Goal: Task Accomplishment & Management: Use online tool/utility

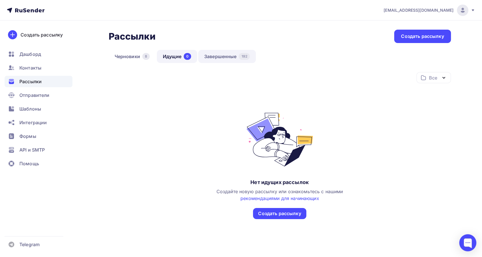
click at [215, 61] on link "Завершенные 192" at bounding box center [227, 56] width 58 height 13
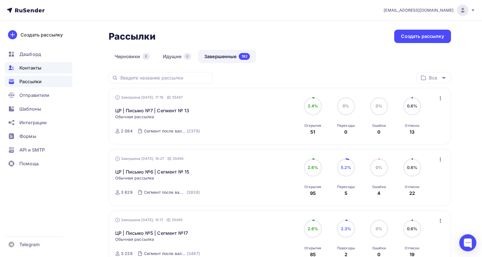
click at [33, 69] on span "Контакты" at bounding box center [30, 67] width 22 height 7
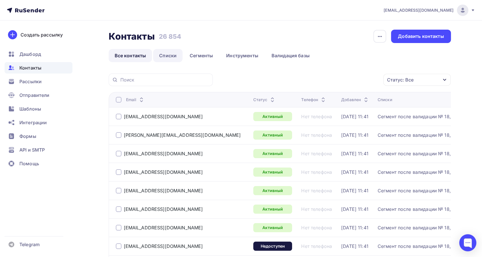
click at [168, 55] on link "Списки" at bounding box center [167, 55] width 29 height 13
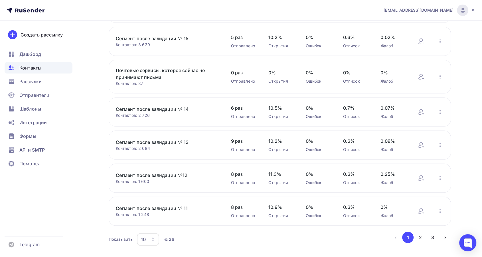
scroll to position [189, 0]
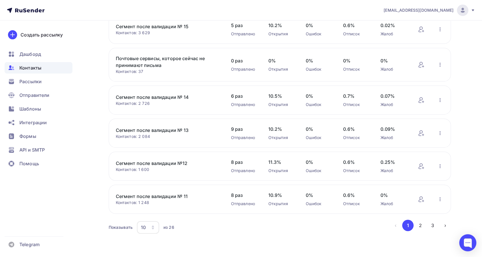
click at [178, 194] on link "Сегмент после валидации № 11" at bounding box center [164, 196] width 97 height 7
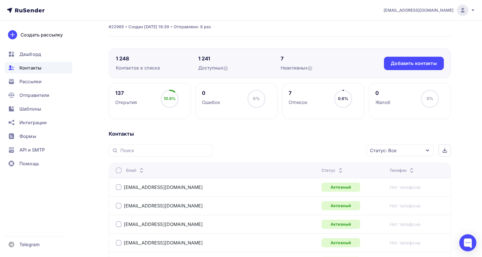
scroll to position [63, 0]
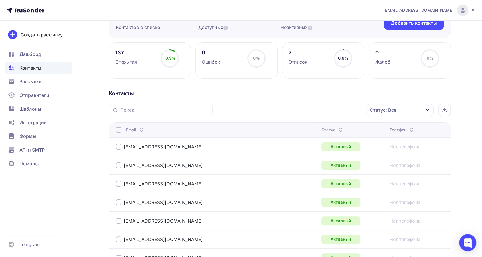
click at [337, 129] on icon at bounding box center [340, 131] width 7 height 7
click at [334, 129] on icon at bounding box center [337, 131] width 7 height 7
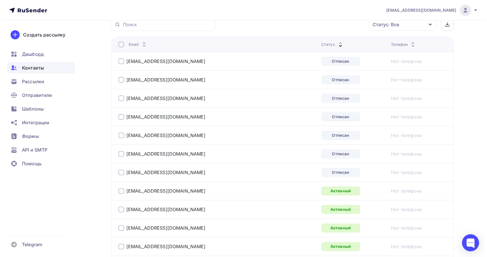
scroll to position [127, 0]
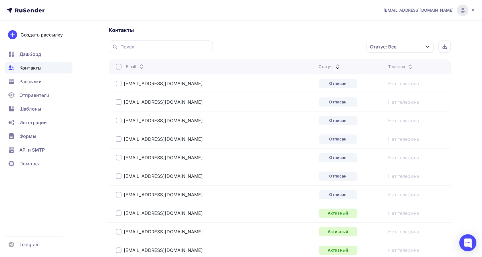
click at [118, 81] on div at bounding box center [119, 84] width 6 height 6
click at [120, 101] on div at bounding box center [119, 102] width 6 height 6
click at [117, 120] on div at bounding box center [119, 121] width 6 height 6
click at [120, 143] on div "[EMAIL_ADDRESS][DOMAIN_NAME]" at bounding box center [187, 139] width 143 height 9
click at [119, 141] on div at bounding box center [119, 139] width 6 height 6
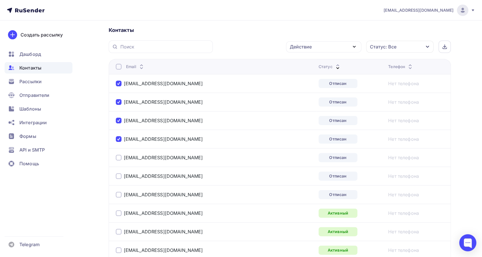
click at [116, 155] on div at bounding box center [119, 158] width 6 height 6
click at [116, 174] on div at bounding box center [119, 176] width 6 height 6
click at [119, 192] on div at bounding box center [119, 195] width 6 height 6
click at [299, 46] on div "Действие" at bounding box center [301, 46] width 22 height 7
click at [303, 64] on div "Добавить в списки" at bounding box center [315, 63] width 44 height 7
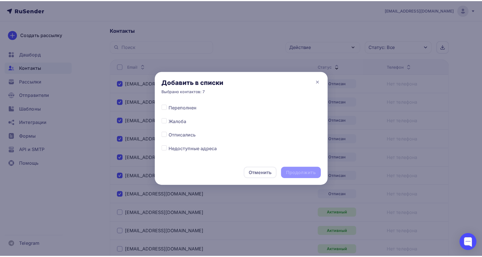
scroll to position [285, 0]
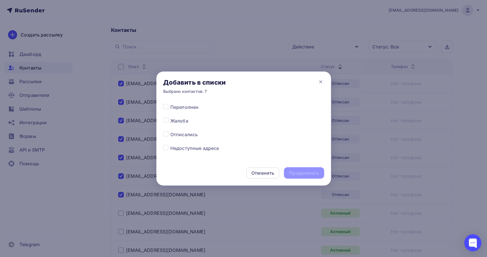
click at [170, 131] on label at bounding box center [170, 131] width 0 height 0
click at [166, 135] on input "checkbox" at bounding box center [165, 133] width 5 height 5
checkbox input "true"
click at [294, 171] on div "Продолжить" at bounding box center [304, 173] width 30 height 7
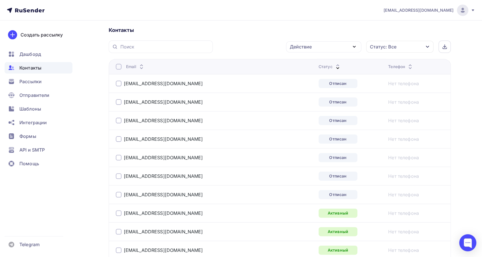
click at [119, 82] on div at bounding box center [119, 84] width 6 height 6
click at [116, 104] on div at bounding box center [119, 102] width 6 height 6
click at [116, 120] on div at bounding box center [119, 121] width 6 height 6
click at [118, 138] on div at bounding box center [119, 139] width 6 height 6
click at [117, 157] on div at bounding box center [119, 158] width 6 height 6
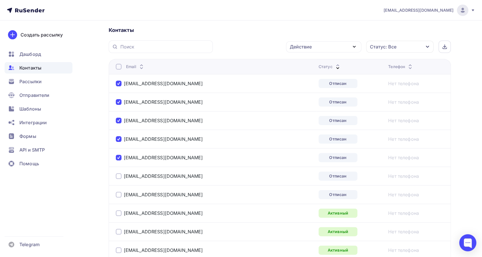
click at [121, 175] on div at bounding box center [119, 176] width 6 height 6
click at [120, 192] on div at bounding box center [119, 195] width 6 height 6
click at [315, 50] on div "Действие" at bounding box center [323, 46] width 75 height 11
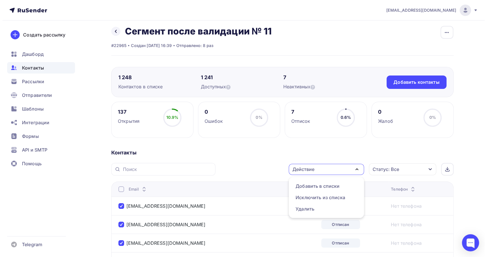
scroll to position [0, 0]
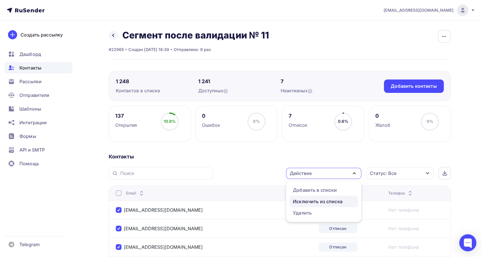
click at [301, 201] on div "Исключить из списка" at bounding box center [318, 201] width 50 height 7
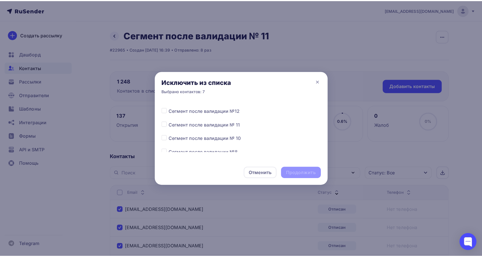
scroll to position [127, 0]
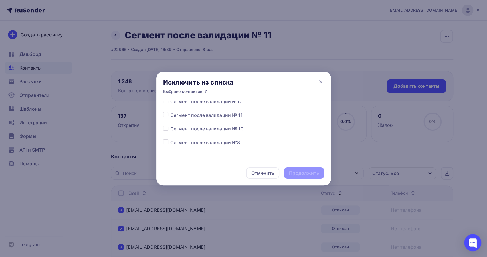
click at [170, 112] on label at bounding box center [170, 112] width 0 height 0
click at [165, 115] on input "checkbox" at bounding box center [165, 114] width 5 height 5
checkbox input "true"
click at [305, 175] on div "Продолжить" at bounding box center [304, 173] width 30 height 7
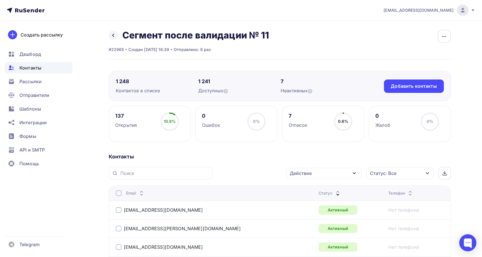
click at [334, 192] on icon at bounding box center [337, 194] width 7 height 7
click at [112, 33] on icon at bounding box center [113, 35] width 5 height 5
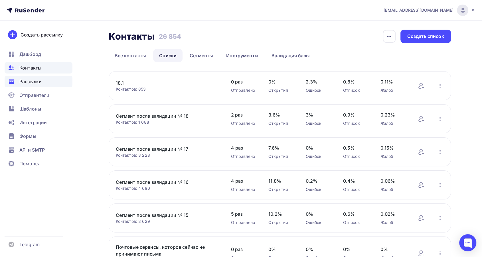
click at [30, 80] on span "Рассылки" at bounding box center [30, 81] width 22 height 7
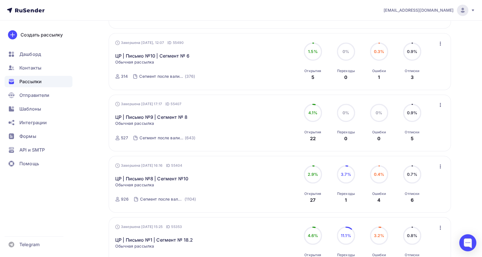
scroll to position [380, 0]
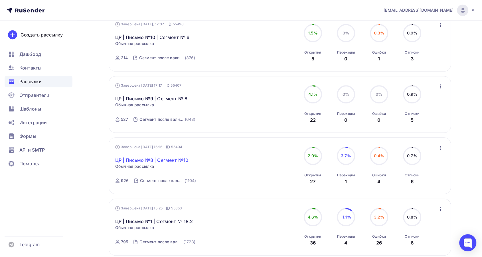
click at [157, 157] on link "ЦР | Письмо №8 | Сегмент №10" at bounding box center [151, 160] width 73 height 7
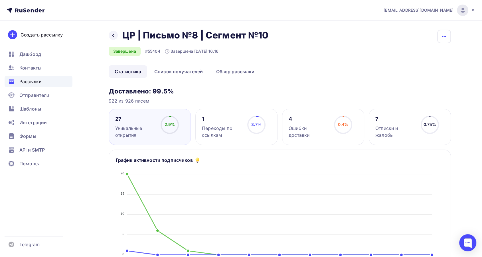
click at [446, 38] on icon "button" at bounding box center [444, 36] width 7 height 7
click at [425, 59] on link "Копировать" at bounding box center [422, 54] width 62 height 11
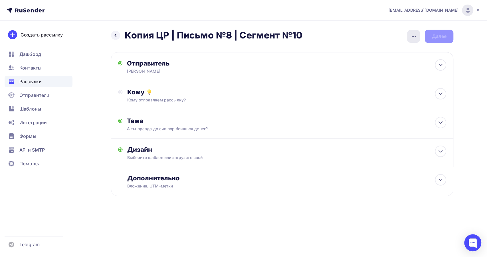
click at [411, 37] on icon "button" at bounding box center [413, 36] width 7 height 7
click at [368, 64] on div "Переименовать рассылку" at bounding box center [383, 65] width 71 height 7
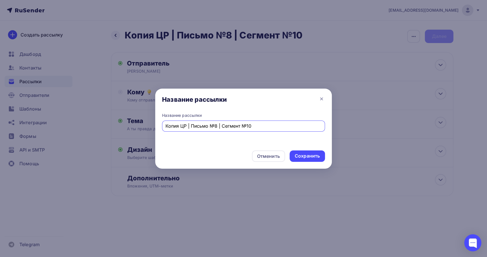
drag, startPoint x: 181, startPoint y: 126, endPoint x: 149, endPoint y: 127, distance: 32.2
click at [149, 127] on div "Название рассылки Название рассылки Копия ЦР | Письмо №8 | Сегмент №10 Отменить…" at bounding box center [243, 128] width 487 height 257
click at [256, 127] on input "ЦР | Письмо №8 | Сегмент №10" at bounding box center [243, 126] width 156 height 7
type input "ЦР | Письмо №8 | Сегмент №11"
click at [317, 157] on div "Сохранить" at bounding box center [307, 156] width 25 height 7
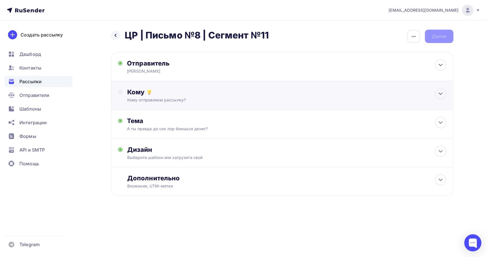
click at [201, 101] on div "Кому отправляем рассылку?" at bounding box center [270, 100] width 287 height 6
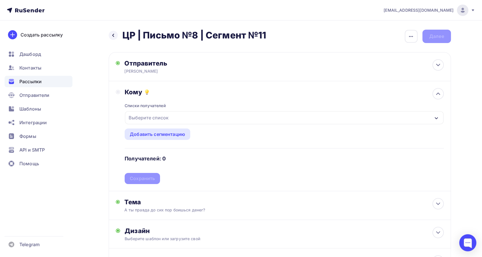
click at [198, 120] on div "Выберите список" at bounding box center [284, 117] width 318 height 13
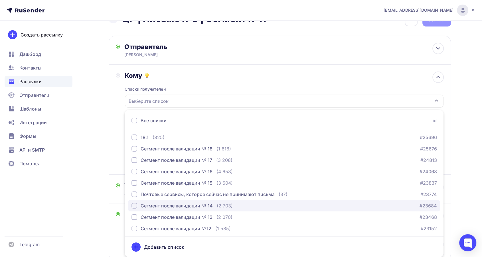
scroll to position [32, 0]
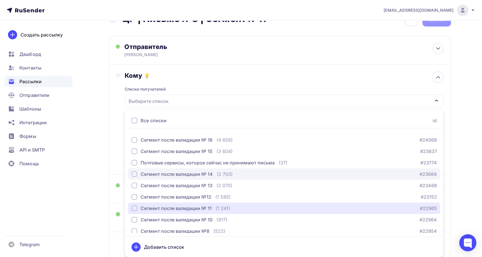
click at [188, 209] on div "Сегмент после валидации № 11" at bounding box center [176, 208] width 71 height 7
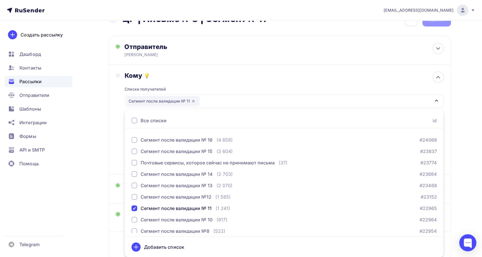
click at [197, 67] on div "Кому Списки получателей Сегмент после валидации № 11 Все списки id 18.1 (825) #…" at bounding box center [280, 120] width 342 height 110
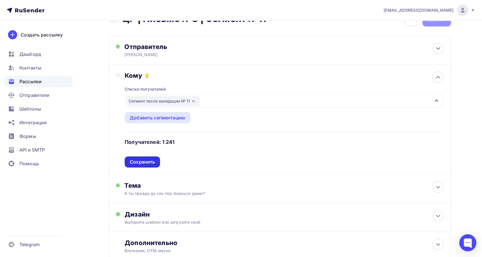
click at [150, 159] on div "Сохранить" at bounding box center [142, 162] width 25 height 7
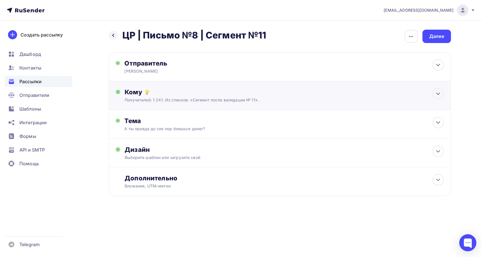
scroll to position [0, 0]
click at [185, 146] on div "Дизайн" at bounding box center [286, 150] width 319 height 8
click at [436, 152] on icon at bounding box center [438, 151] width 7 height 7
click at [443, 35] on div "Далее" at bounding box center [438, 36] width 15 height 7
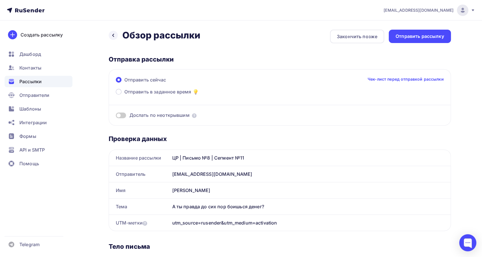
click at [148, 94] on span "Отправить в заданное время" at bounding box center [157, 91] width 67 height 7
click at [124, 95] on input "Отправить в заданное время" at bounding box center [124, 95] width 0 height 0
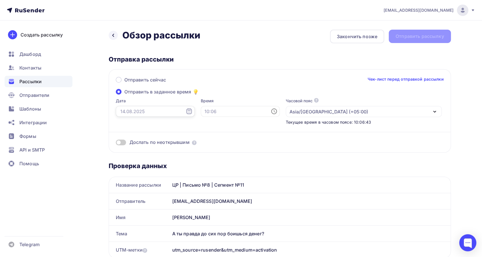
click at [146, 114] on input "text" at bounding box center [155, 111] width 79 height 11
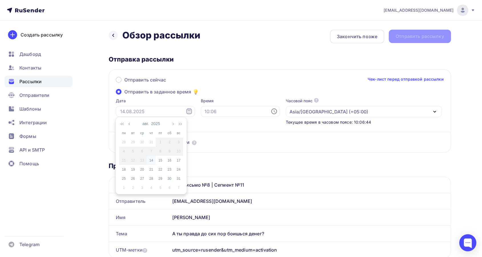
click at [153, 161] on div "14" at bounding box center [151, 160] width 9 height 5
type input "[DATE]"
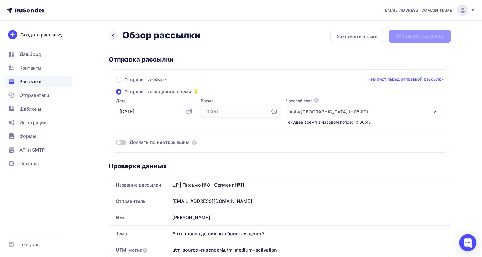
click at [201, 115] on input "text" at bounding box center [240, 111] width 79 height 11
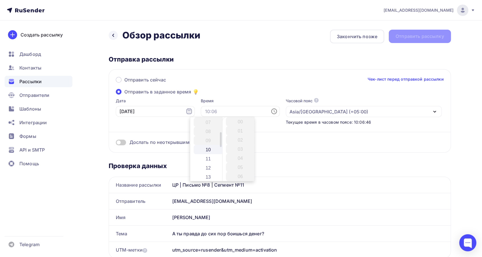
click at [206, 151] on li "10" at bounding box center [209, 149] width 30 height 9
click at [242, 153] on li "10" at bounding box center [241, 149] width 30 height 9
type input "10:10"
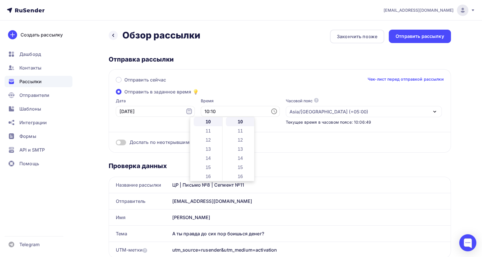
click at [234, 98] on label "Время" at bounding box center [240, 101] width 79 height 6
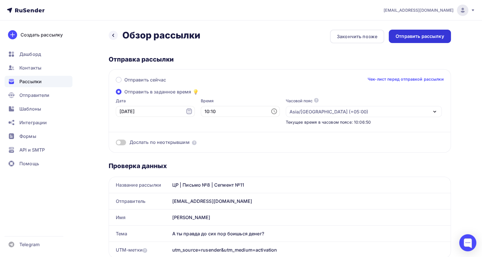
click at [404, 38] on div "Отправить рассылку" at bounding box center [420, 36] width 48 height 7
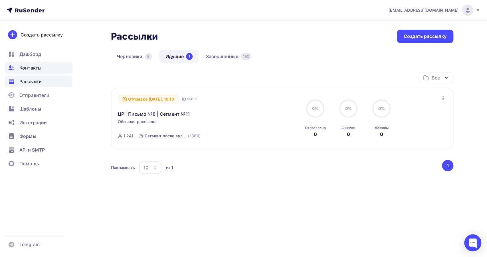
click at [44, 70] on div "Контакты" at bounding box center [39, 67] width 68 height 11
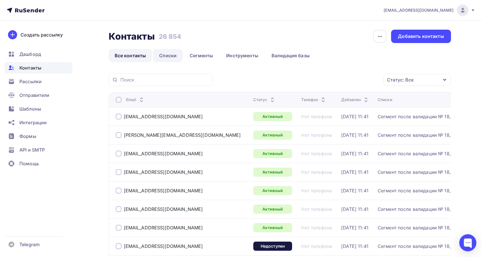
click at [161, 57] on link "Списки" at bounding box center [167, 55] width 29 height 13
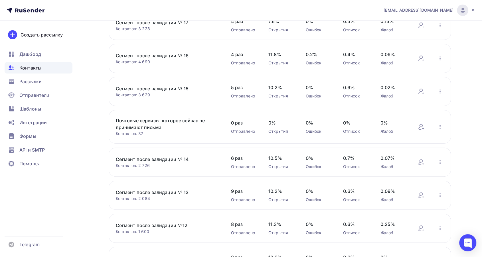
scroll to position [189, 0]
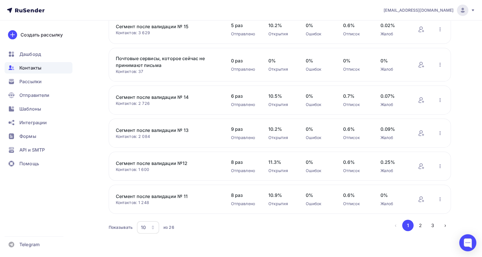
click at [424, 224] on button "2" at bounding box center [420, 225] width 11 height 11
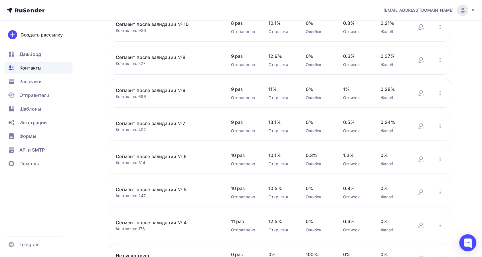
scroll to position [57, 0]
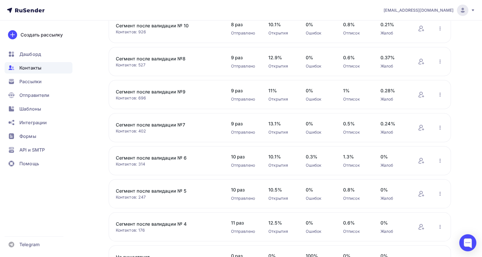
click at [168, 88] on link "Сегмент после валидации №9" at bounding box center [164, 91] width 97 height 7
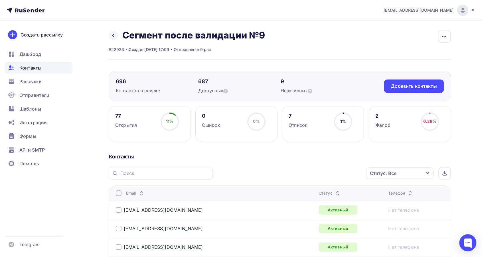
click at [334, 191] on icon at bounding box center [337, 192] width 7 height 7
click at [334, 192] on icon at bounding box center [337, 194] width 7 height 7
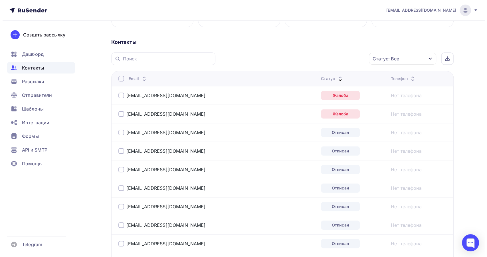
scroll to position [127, 0]
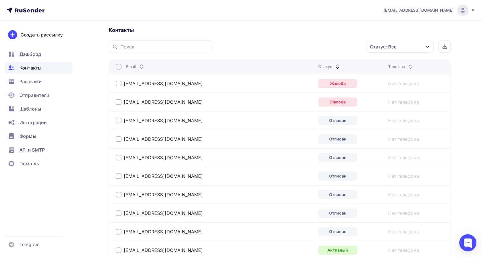
click at [120, 82] on div at bounding box center [119, 84] width 6 height 6
click at [120, 98] on div "[EMAIL_ADDRESS][DOMAIN_NAME]" at bounding box center [187, 102] width 143 height 9
click at [119, 102] on div at bounding box center [119, 102] width 6 height 6
click at [301, 50] on div "Действие" at bounding box center [323, 46] width 75 height 11
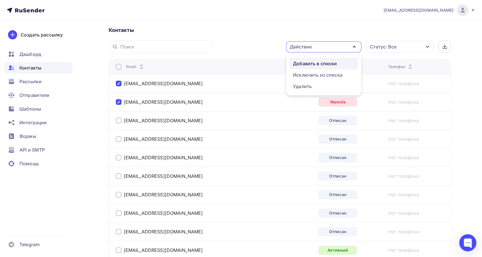
click at [300, 60] on div "Добавить в списки" at bounding box center [315, 63] width 44 height 7
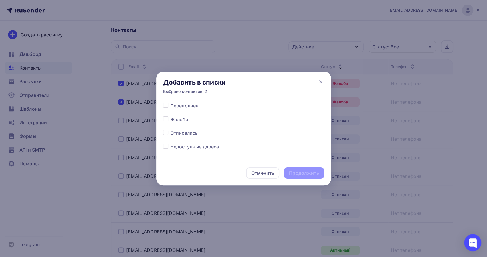
scroll to position [285, 0]
click at [170, 117] on label at bounding box center [170, 117] width 0 height 0
click at [164, 121] on input "checkbox" at bounding box center [165, 119] width 5 height 5
checkbox input "true"
click at [297, 175] on div "Продолжить" at bounding box center [304, 173] width 30 height 7
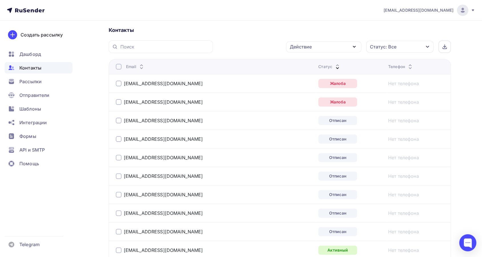
click at [119, 118] on div at bounding box center [119, 121] width 6 height 6
drag, startPoint x: 117, startPoint y: 136, endPoint x: 117, endPoint y: 141, distance: 4.6
click at [117, 136] on div at bounding box center [119, 139] width 6 height 6
click at [116, 155] on div at bounding box center [119, 158] width 6 height 6
click at [118, 175] on div at bounding box center [119, 176] width 6 height 6
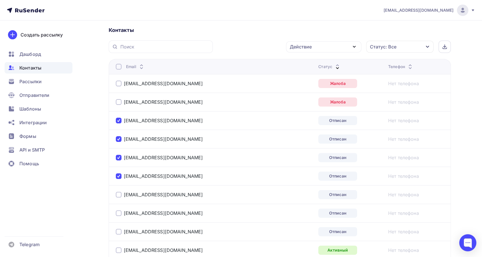
click at [120, 193] on div at bounding box center [119, 195] width 6 height 6
click at [118, 213] on div at bounding box center [119, 213] width 6 height 6
click at [116, 230] on div at bounding box center [119, 232] width 6 height 6
click at [297, 52] on div "Действие" at bounding box center [323, 46] width 75 height 11
click at [301, 58] on link "Добавить в списки" at bounding box center [323, 63] width 68 height 11
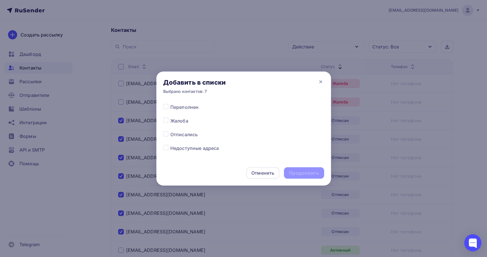
click at [168, 133] on div at bounding box center [166, 134] width 7 height 7
click at [170, 131] on label at bounding box center [170, 131] width 0 height 0
click at [164, 134] on input "checkbox" at bounding box center [165, 133] width 5 height 5
checkbox input "true"
click at [294, 173] on div "Продолжить" at bounding box center [304, 173] width 30 height 7
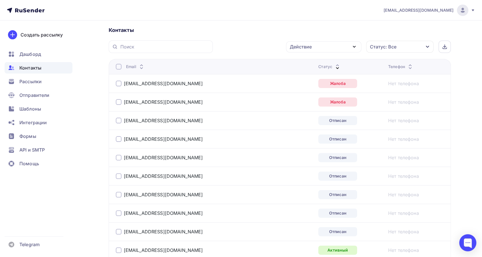
click at [117, 82] on div at bounding box center [119, 84] width 6 height 6
click at [118, 100] on div at bounding box center [119, 102] width 6 height 6
click at [118, 123] on div at bounding box center [119, 121] width 6 height 6
click at [118, 138] on div at bounding box center [119, 139] width 6 height 6
click at [118, 159] on div at bounding box center [119, 158] width 6 height 6
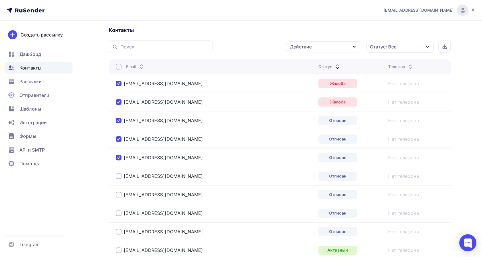
click at [117, 178] on div at bounding box center [119, 176] width 6 height 6
click at [117, 191] on div "[EMAIL_ADDRESS][DOMAIN_NAME]" at bounding box center [187, 194] width 143 height 9
click at [117, 194] on div at bounding box center [119, 195] width 6 height 6
click at [116, 210] on div at bounding box center [119, 213] width 6 height 6
click at [118, 230] on div at bounding box center [119, 232] width 6 height 6
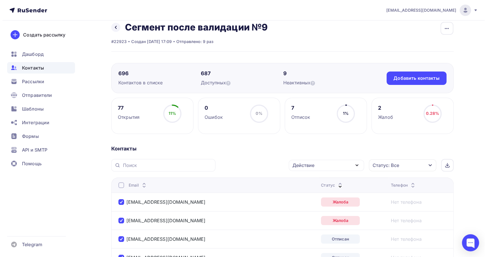
scroll to position [0, 0]
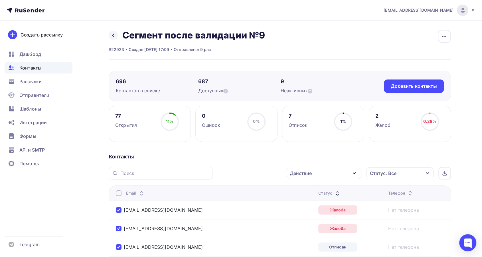
click at [303, 172] on div "Действие" at bounding box center [301, 173] width 22 height 7
click at [308, 203] on div "Исключить из списка" at bounding box center [318, 201] width 50 height 7
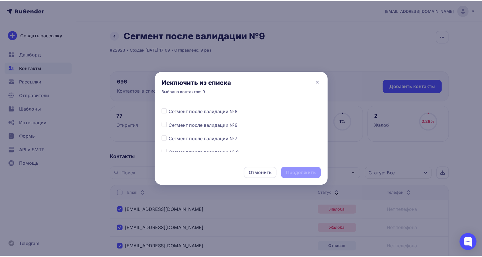
scroll to position [158, 0]
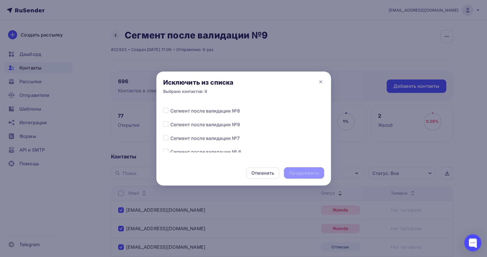
click at [170, 121] on label at bounding box center [170, 121] width 0 height 0
click at [164, 125] on input "checkbox" at bounding box center [165, 123] width 5 height 5
checkbox input "true"
click at [310, 173] on div "Продолжить" at bounding box center [304, 173] width 30 height 7
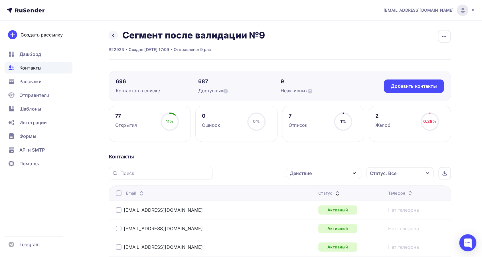
click at [334, 190] on icon at bounding box center [337, 192] width 7 height 7
click at [37, 82] on span "Рассылки" at bounding box center [30, 81] width 22 height 7
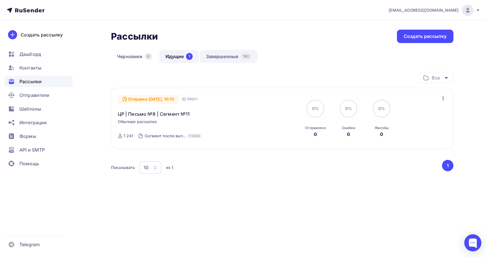
click at [215, 59] on link "Завершенные 192" at bounding box center [229, 56] width 58 height 13
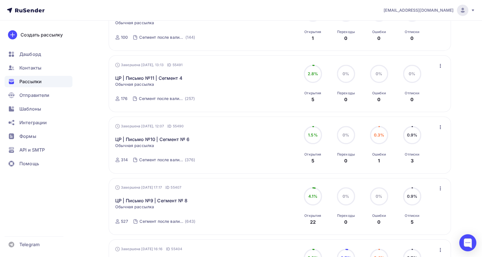
scroll to position [285, 0]
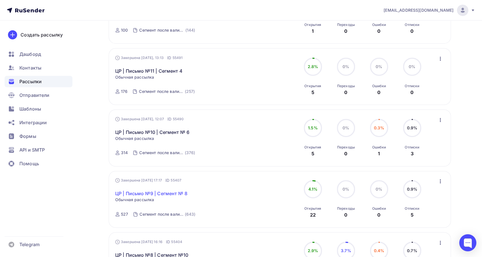
click at [161, 190] on link "ЦР | Письмо №9 | Сегмент № 8" at bounding box center [151, 193] width 72 height 7
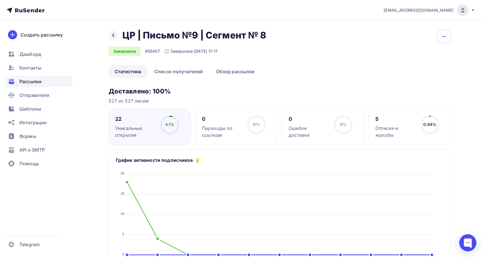
click at [445, 37] on icon "button" at bounding box center [444, 36] width 4 height 1
click at [414, 58] on link "Копировать" at bounding box center [422, 54] width 62 height 11
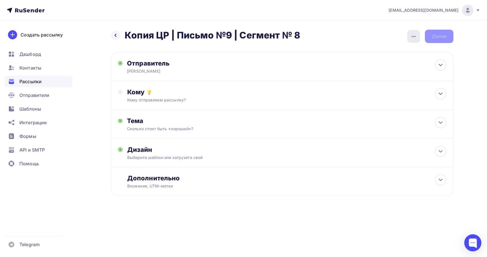
click at [413, 40] on div "button" at bounding box center [413, 36] width 13 height 13
click at [387, 64] on div "Переименовать рассылку" at bounding box center [383, 65] width 71 height 7
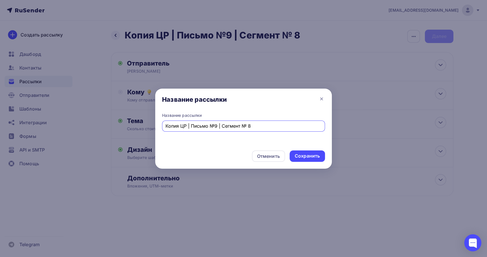
drag, startPoint x: 180, startPoint y: 128, endPoint x: 144, endPoint y: 128, distance: 36.5
click at [144, 128] on div "Название рассылки Название рассылки Копия ЦР | Письмо №9 | Сегмент № 8 Отменить…" at bounding box center [243, 128] width 487 height 257
click at [238, 121] on div "ЦР | Письмо №9 | Сегмент № 8" at bounding box center [243, 126] width 163 height 11
click at [239, 124] on input "ЦР | Письмо №9 | Сегмент № 8" at bounding box center [243, 126] width 156 height 7
type input "ЦР | Письмо №9 | Сегмент № 9"
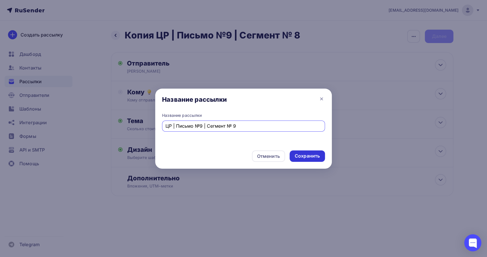
click at [309, 160] on div "Сохранить" at bounding box center [306, 156] width 35 height 11
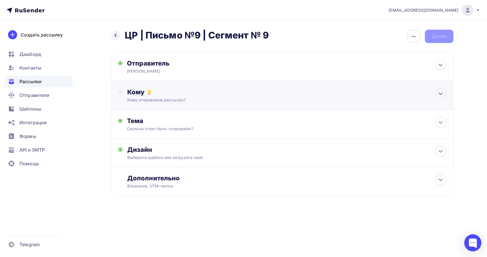
click at [187, 99] on div "Кому отправляем рассылку?" at bounding box center [270, 100] width 287 height 6
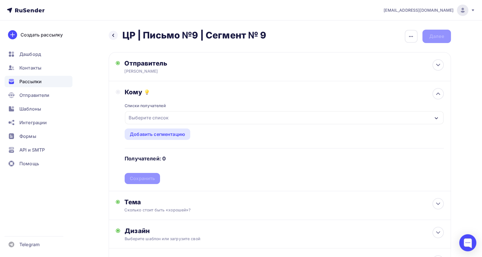
click at [171, 118] on div "Выберите список" at bounding box center [284, 117] width 318 height 13
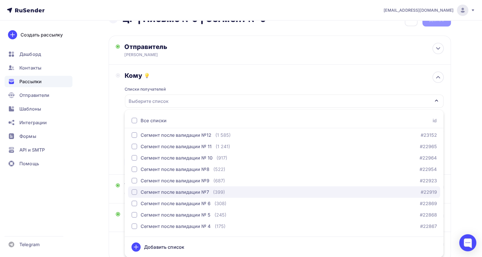
scroll to position [95, 0]
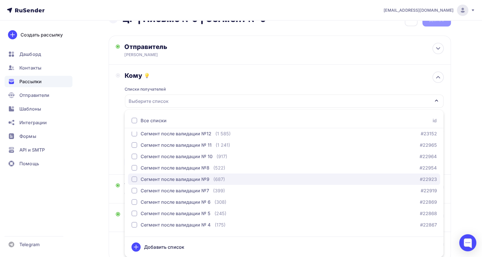
click at [200, 181] on div "Сегмент после валидации №9" at bounding box center [175, 179] width 69 height 7
click at [206, 81] on div "Списки получателей Сегмент после валидации №9 Все списки id 18.1 (825) #25696 С…" at bounding box center [284, 124] width 319 height 88
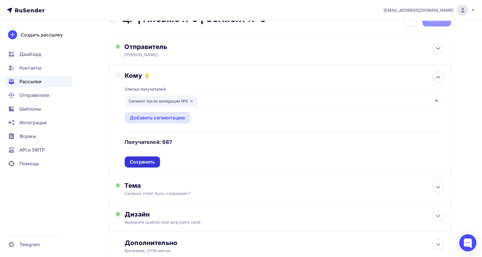
click at [149, 160] on div "Сохранить" at bounding box center [142, 162] width 25 height 7
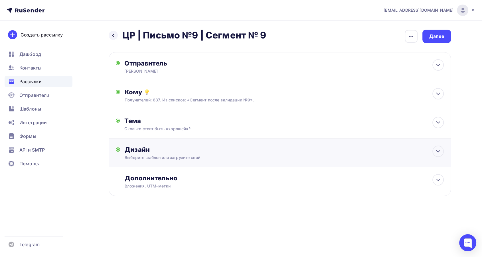
scroll to position [0, 0]
click at [199, 152] on div "Дизайн" at bounding box center [286, 150] width 319 height 8
click at [444, 38] on div "Далее" at bounding box center [436, 36] width 29 height 13
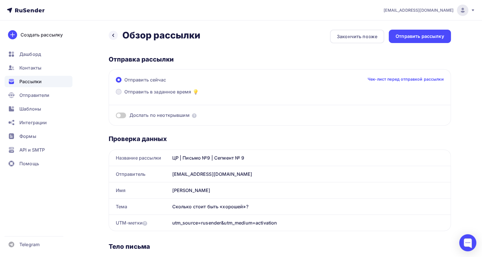
click at [118, 93] on span at bounding box center [119, 92] width 6 height 6
click at [124, 95] on input "Отправить в заданное время" at bounding box center [124, 95] width 0 height 0
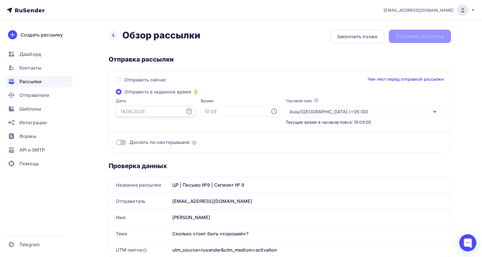
click at [149, 107] on input "text" at bounding box center [155, 111] width 79 height 11
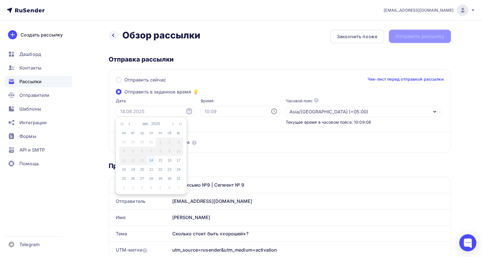
click at [153, 160] on div "14" at bounding box center [151, 160] width 9 height 5
type input "[DATE]"
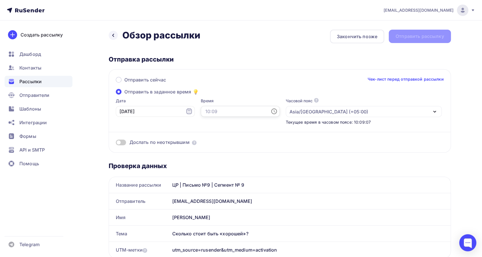
click at [201, 114] on input "text" at bounding box center [240, 111] width 79 height 11
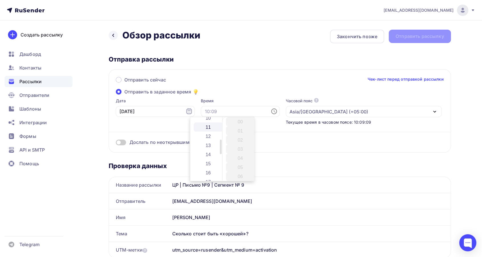
click at [207, 127] on li "11" at bounding box center [209, 127] width 30 height 9
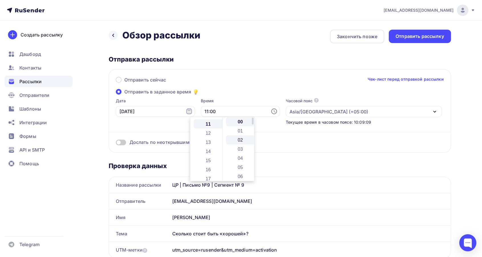
scroll to position [100, 0]
click at [240, 160] on li "11" at bounding box center [241, 158] width 30 height 9
type input "11:11"
click at [230, 88] on div "Отправить сейчас Чек-лист перед отправкой рассылки" at bounding box center [280, 82] width 328 height 12
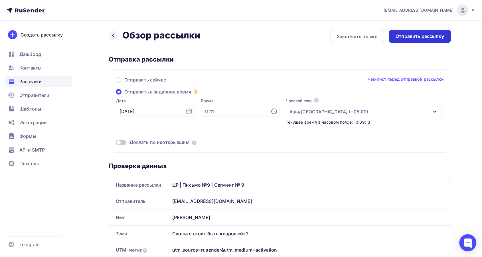
click at [421, 37] on div "Отправить рассылку" at bounding box center [420, 36] width 48 height 7
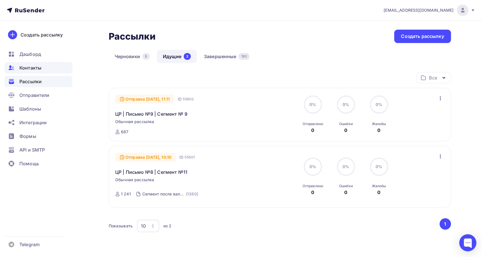
click at [27, 69] on span "Контакты" at bounding box center [30, 67] width 22 height 7
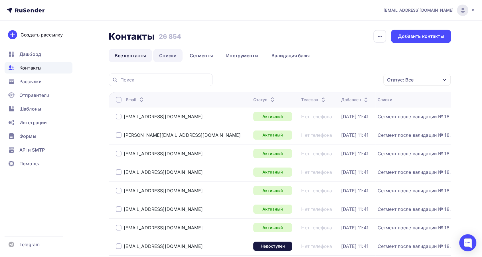
click at [164, 55] on link "Списки" at bounding box center [167, 55] width 29 height 13
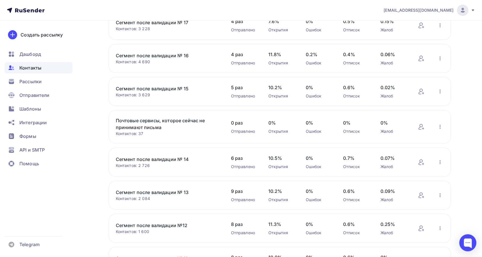
scroll to position [189, 0]
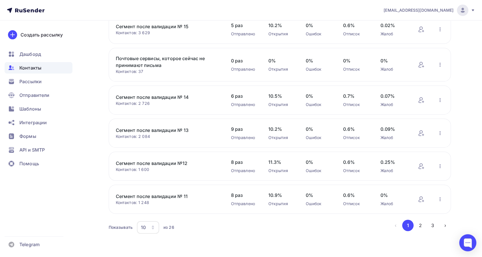
click at [422, 224] on button "2" at bounding box center [420, 225] width 11 height 11
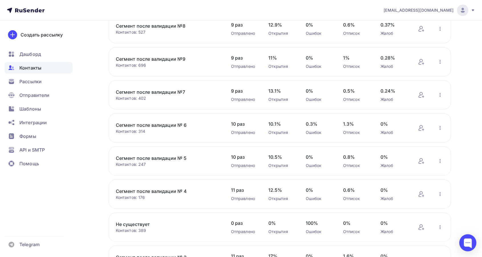
scroll to position [89, 0]
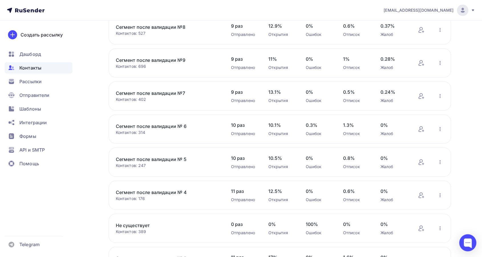
click at [177, 90] on link "Сегмент после валидации №7" at bounding box center [164, 93] width 97 height 7
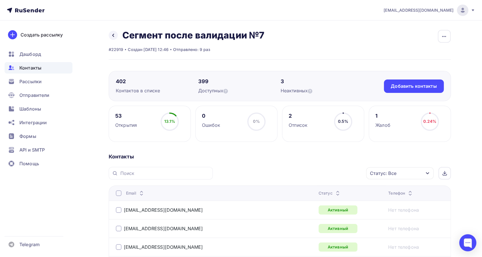
click at [334, 192] on icon at bounding box center [337, 194] width 7 height 7
click at [318, 192] on div "Статус" at bounding box center [329, 193] width 23 height 6
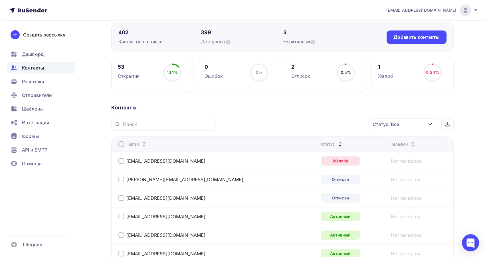
scroll to position [63, 0]
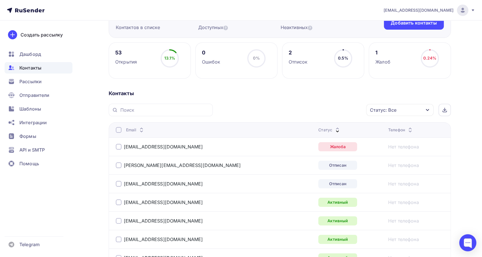
click at [117, 146] on div at bounding box center [119, 147] width 6 height 6
click at [303, 108] on div "Действие" at bounding box center [301, 110] width 22 height 7
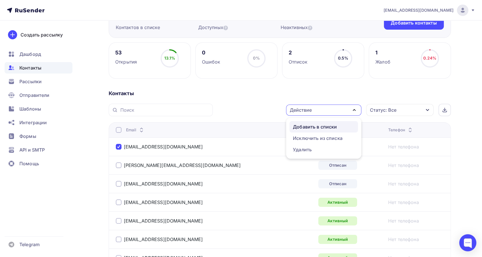
click at [294, 125] on div "Добавить в списки" at bounding box center [315, 126] width 44 height 7
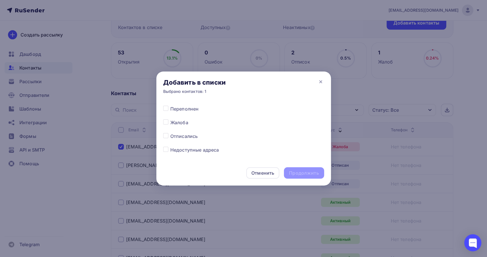
scroll to position [285, 0]
click at [170, 117] on label at bounding box center [170, 117] width 0 height 0
click at [167, 120] on input "checkbox" at bounding box center [165, 119] width 5 height 5
checkbox input "true"
click at [299, 174] on div "Продолжить" at bounding box center [304, 173] width 30 height 7
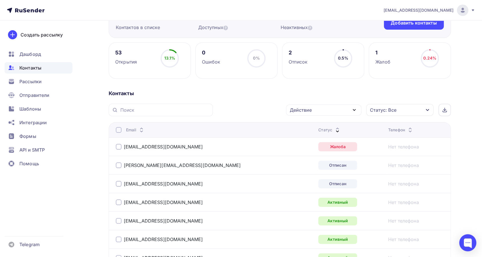
click at [122, 165] on div "[PERSON_NAME][EMAIL_ADDRESS][DOMAIN_NAME]" at bounding box center [178, 166] width 125 height 6
click at [120, 166] on div at bounding box center [119, 166] width 6 height 6
click at [120, 185] on div at bounding box center [119, 184] width 6 height 6
click at [321, 113] on div "Действие" at bounding box center [323, 110] width 75 height 11
click at [316, 125] on div "Добавить в списки" at bounding box center [315, 126] width 44 height 7
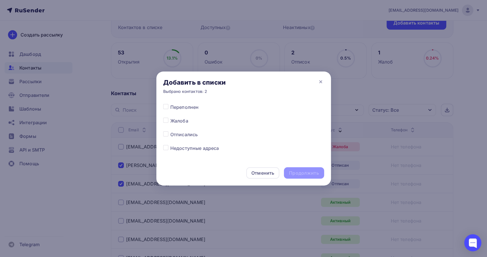
click at [170, 131] on label at bounding box center [170, 131] width 0 height 0
click at [166, 134] on input "checkbox" at bounding box center [165, 133] width 5 height 5
checkbox input "true"
click at [317, 174] on div "Продолжить" at bounding box center [304, 173] width 30 height 7
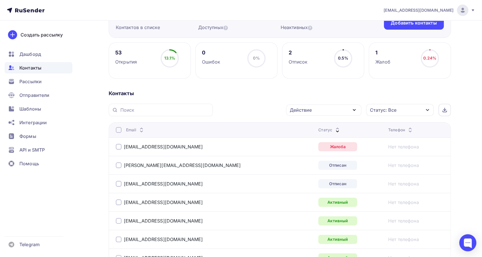
click at [119, 147] on div at bounding box center [119, 147] width 6 height 6
click at [119, 164] on div at bounding box center [119, 166] width 6 height 6
click at [118, 184] on div at bounding box center [119, 184] width 6 height 6
click at [321, 106] on div "Действие" at bounding box center [323, 110] width 75 height 11
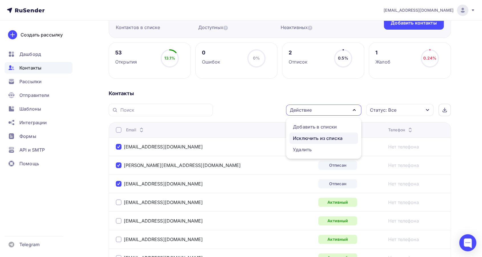
click at [307, 140] on div "Исключить из списка" at bounding box center [318, 138] width 50 height 7
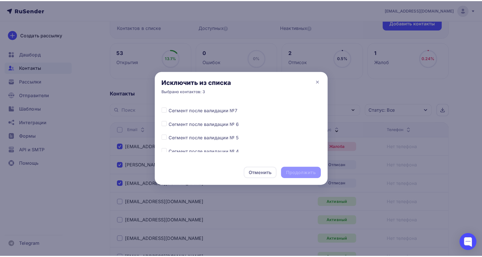
scroll to position [190, 0]
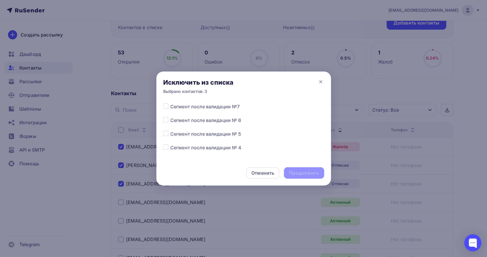
click at [350, 99] on div at bounding box center [243, 128] width 487 height 257
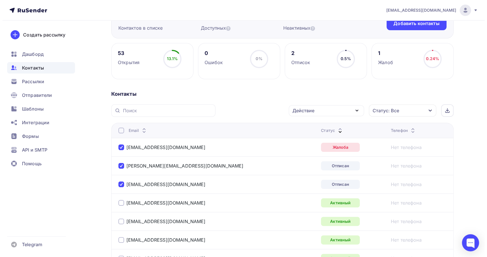
scroll to position [95, 0]
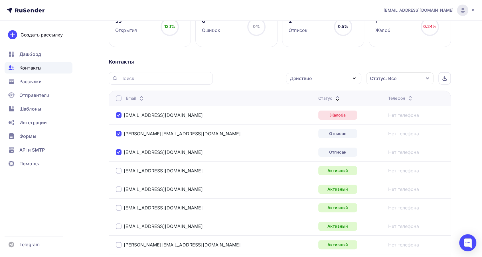
click at [327, 81] on div "Действие" at bounding box center [323, 78] width 75 height 11
click at [323, 97] on div "Добавить в списки" at bounding box center [315, 95] width 44 height 7
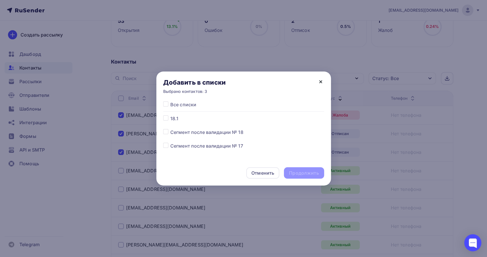
click at [324, 82] on div "Добавить в списки Выбрано контактов: 3" at bounding box center [243, 87] width 175 height 30
click at [320, 83] on icon at bounding box center [320, 81] width 7 height 7
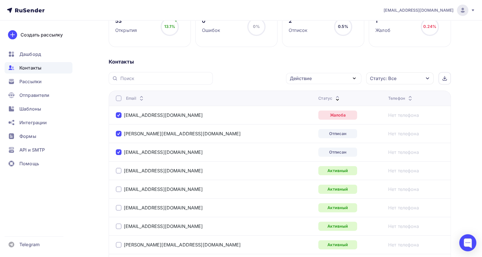
click at [324, 77] on div "Добавить в списки Выбрано контактов: 3" at bounding box center [241, 87] width 175 height 30
click at [323, 81] on div "Действие" at bounding box center [323, 78] width 75 height 11
click at [311, 105] on div "Исключить из списка" at bounding box center [318, 106] width 50 height 7
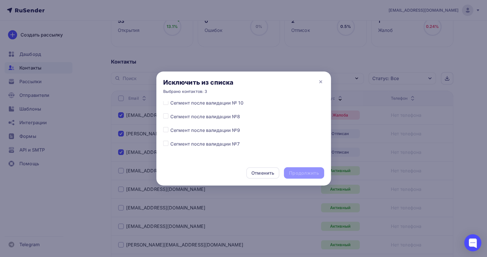
scroll to position [190, 0]
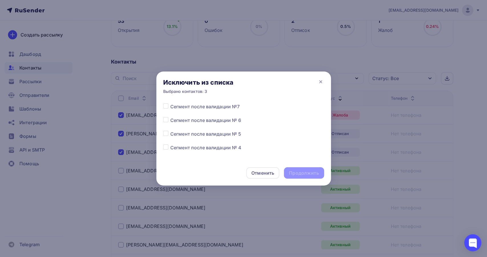
click at [170, 103] on label at bounding box center [170, 103] width 0 height 0
click at [167, 104] on input "checkbox" at bounding box center [165, 105] width 5 height 5
checkbox input "true"
click at [301, 175] on div "Продолжить" at bounding box center [304, 173] width 30 height 7
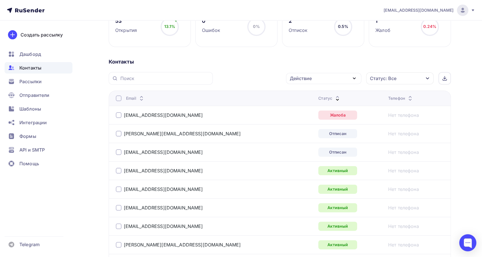
click at [334, 98] on icon at bounding box center [337, 99] width 7 height 7
click at [121, 112] on div "[EMAIL_ADDRESS][DOMAIN_NAME]" at bounding box center [187, 115] width 143 height 9
click at [121, 115] on div at bounding box center [119, 115] width 6 height 6
click at [119, 128] on td "[PERSON_NAME][EMAIL_ADDRESS][DOMAIN_NAME]" at bounding box center [213, 133] width 208 height 19
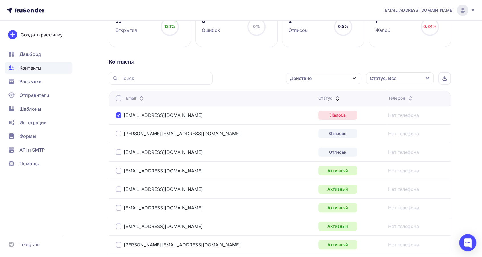
click at [119, 131] on div at bounding box center [119, 134] width 6 height 6
click at [121, 149] on div at bounding box center [119, 152] width 6 height 6
click at [299, 81] on div "Действие" at bounding box center [301, 78] width 22 height 7
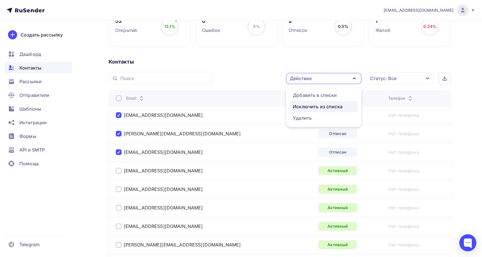
click at [305, 104] on div "Исключить из списка" at bounding box center [318, 106] width 50 height 7
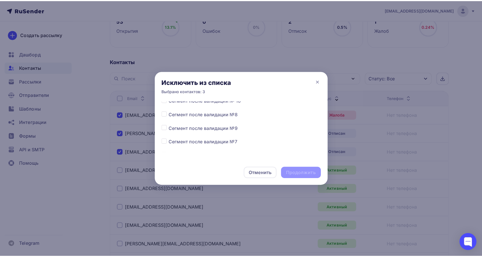
scroll to position [158, 0]
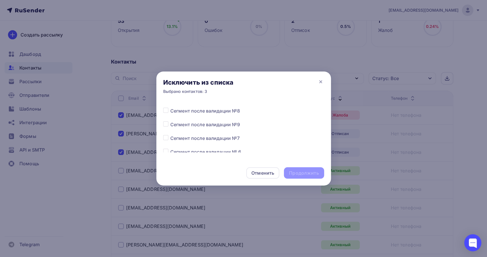
click at [170, 135] on label at bounding box center [170, 135] width 0 height 0
click at [164, 137] on input "checkbox" at bounding box center [165, 137] width 5 height 5
checkbox input "true"
click at [300, 174] on div "Продолжить" at bounding box center [304, 173] width 30 height 7
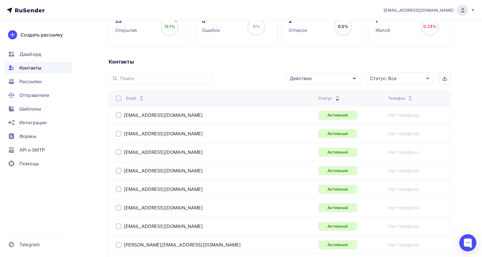
click at [334, 97] on icon at bounding box center [337, 99] width 7 height 7
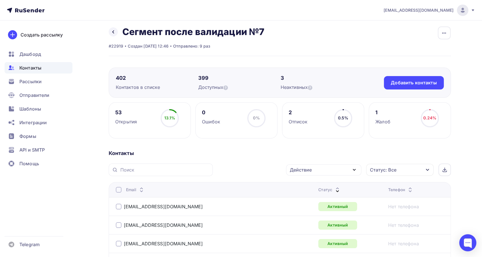
scroll to position [0, 0]
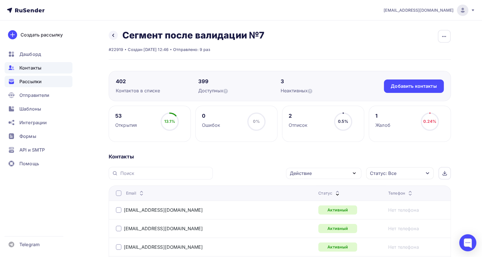
click at [31, 84] on span "Рассылки" at bounding box center [30, 81] width 22 height 7
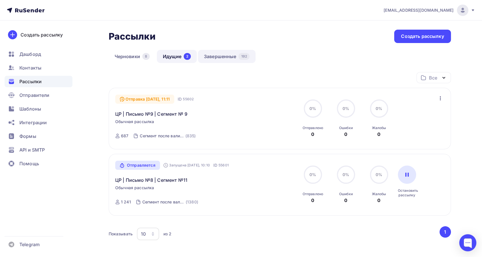
click at [222, 55] on link "Завершенные 192" at bounding box center [227, 56] width 58 height 13
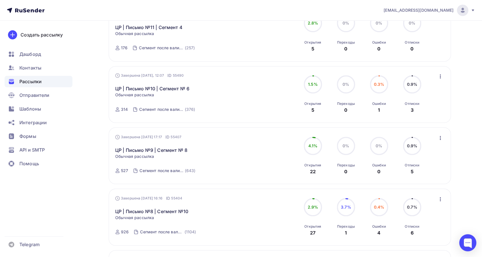
scroll to position [340, 0]
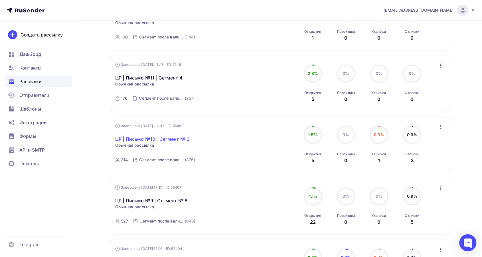
click at [161, 140] on link "ЦР | Письмо №10 | Сегмент № 6" at bounding box center [152, 139] width 74 height 7
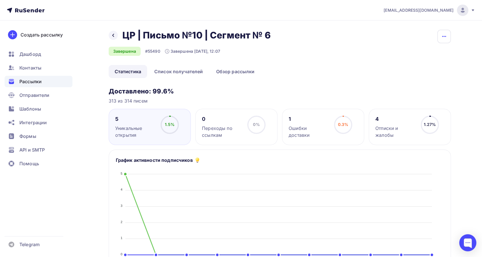
click at [442, 38] on icon "button" at bounding box center [444, 36] width 7 height 7
click at [431, 52] on div "Копировать" at bounding box center [422, 54] width 55 height 7
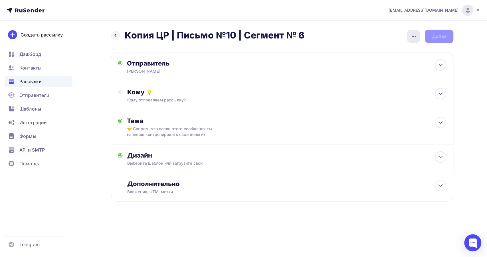
click at [408, 37] on div "button" at bounding box center [413, 36] width 13 height 13
click at [367, 66] on div "Переименовать рассылку" at bounding box center [383, 65] width 71 height 7
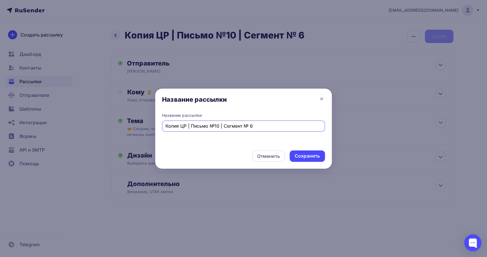
drag, startPoint x: 181, startPoint y: 127, endPoint x: 157, endPoint y: 128, distance: 24.0
click at [157, 128] on div "Название рассылки Копия ЦР | Письмо №10 | Сегмент № 6" at bounding box center [243, 129] width 177 height 33
click at [240, 126] on input "ЦР | Письмо №10 | Сегмент № 6" at bounding box center [243, 126] width 156 height 7
type input "ЦР | Письмо №10 | Сегмент № 7"
click at [295, 158] on div "Сохранить" at bounding box center [307, 156] width 25 height 7
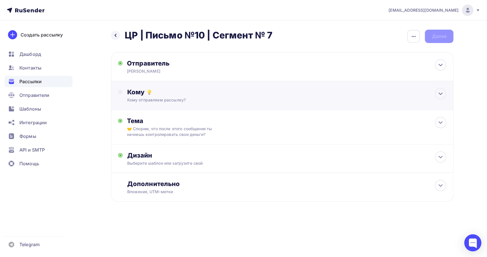
click at [182, 94] on div "Кому" at bounding box center [286, 92] width 319 height 8
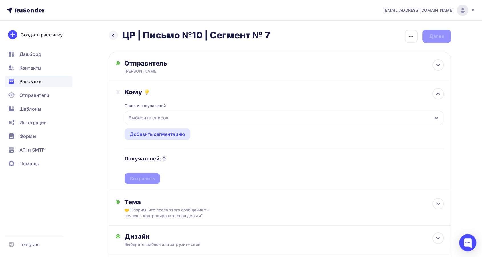
click at [191, 115] on div "Выберите список" at bounding box center [284, 117] width 318 height 13
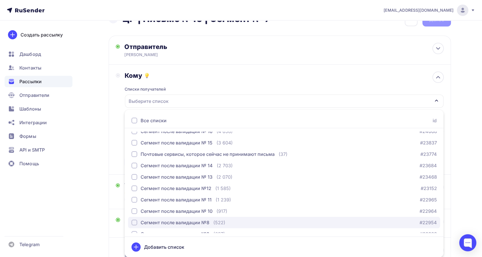
scroll to position [63, 0]
click at [173, 221] on div "Сегмент после валидации №7" at bounding box center [175, 222] width 68 height 7
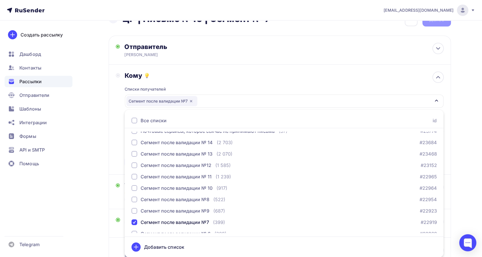
click at [205, 78] on div "Кому" at bounding box center [284, 76] width 319 height 8
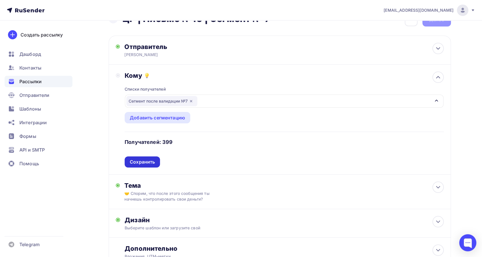
click at [142, 164] on div "Сохранить" at bounding box center [142, 162] width 25 height 7
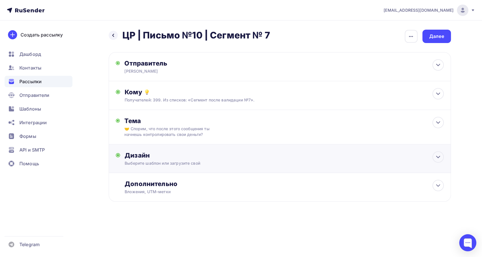
scroll to position [0, 0]
drag, startPoint x: 228, startPoint y: 157, endPoint x: 234, endPoint y: 158, distance: 6.3
click at [228, 157] on div "Дизайн" at bounding box center [286, 155] width 319 height 8
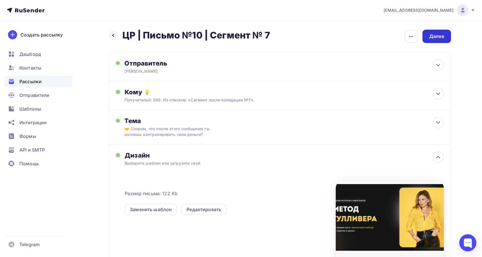
click at [437, 38] on div "Далее" at bounding box center [436, 36] width 15 height 7
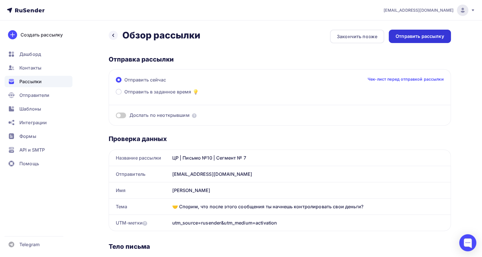
click at [415, 40] on div "Отправить рассылку" at bounding box center [420, 36] width 62 height 13
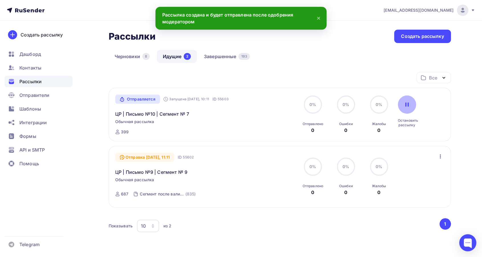
click at [412, 103] on div at bounding box center [407, 105] width 18 height 18
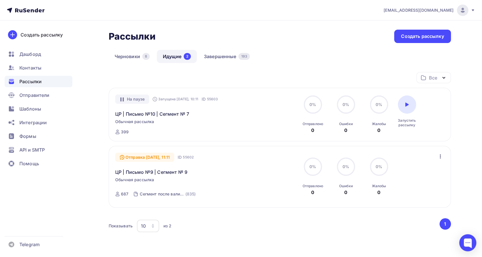
click at [161, 96] on div "На паузе Запущена [DATE], 10:11 ID 55603" at bounding box center [166, 99] width 103 height 9
click at [129, 115] on link "ЦР | Письмо №10 | Сегмент № 7" at bounding box center [152, 114] width 74 height 7
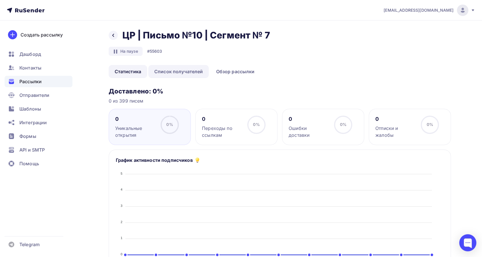
click at [169, 75] on link "Список получателей" at bounding box center [178, 71] width 61 height 13
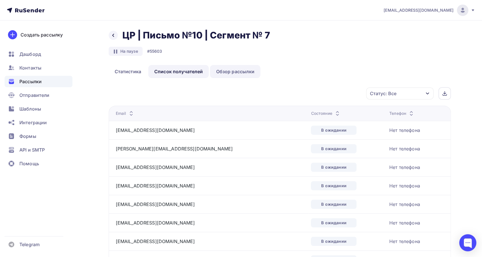
click at [224, 75] on link "Обзор рассылки" at bounding box center [235, 71] width 50 height 13
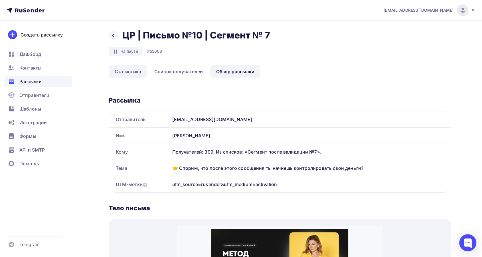
click at [125, 77] on link "Статистика" at bounding box center [128, 71] width 38 height 13
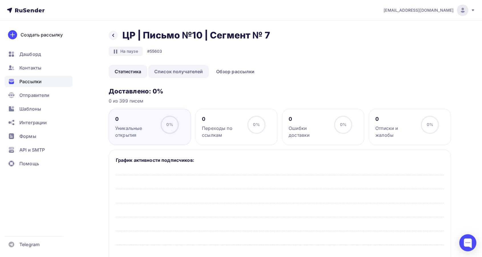
click at [163, 75] on link "Список получателей" at bounding box center [178, 71] width 61 height 13
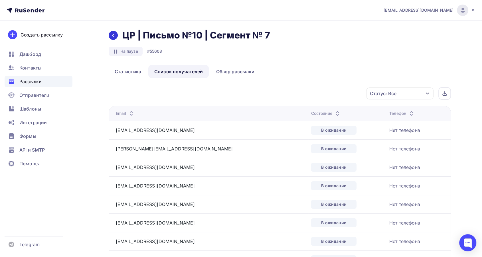
click at [116, 35] on div at bounding box center [113, 35] width 9 height 9
